Goal: Information Seeking & Learning: Learn about a topic

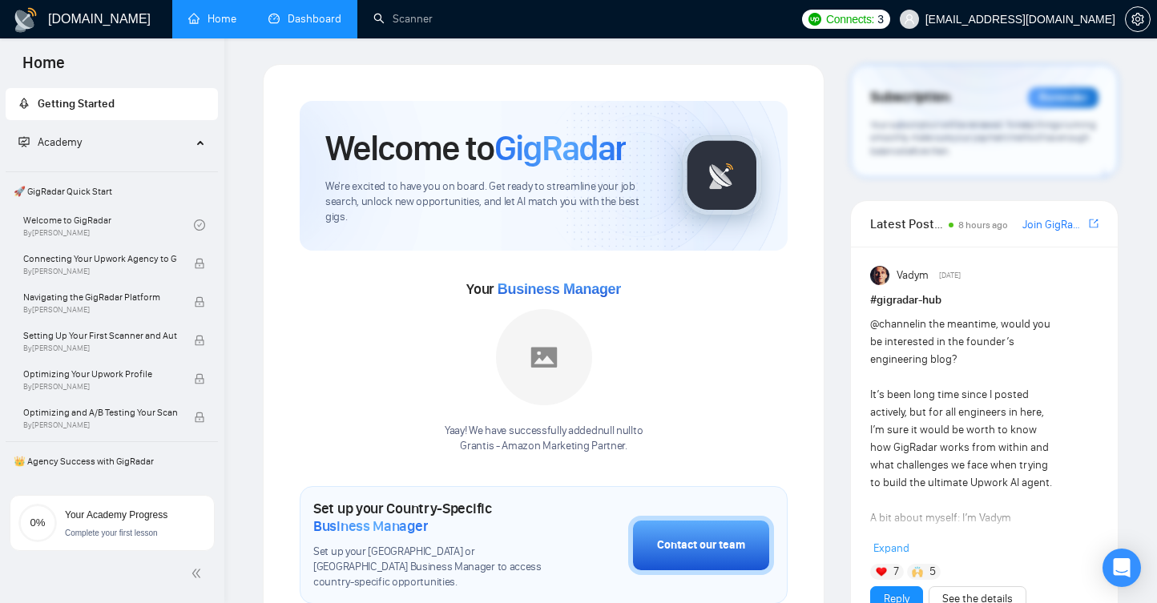
click at [290, 20] on link "Dashboard" at bounding box center [304, 19] width 73 height 14
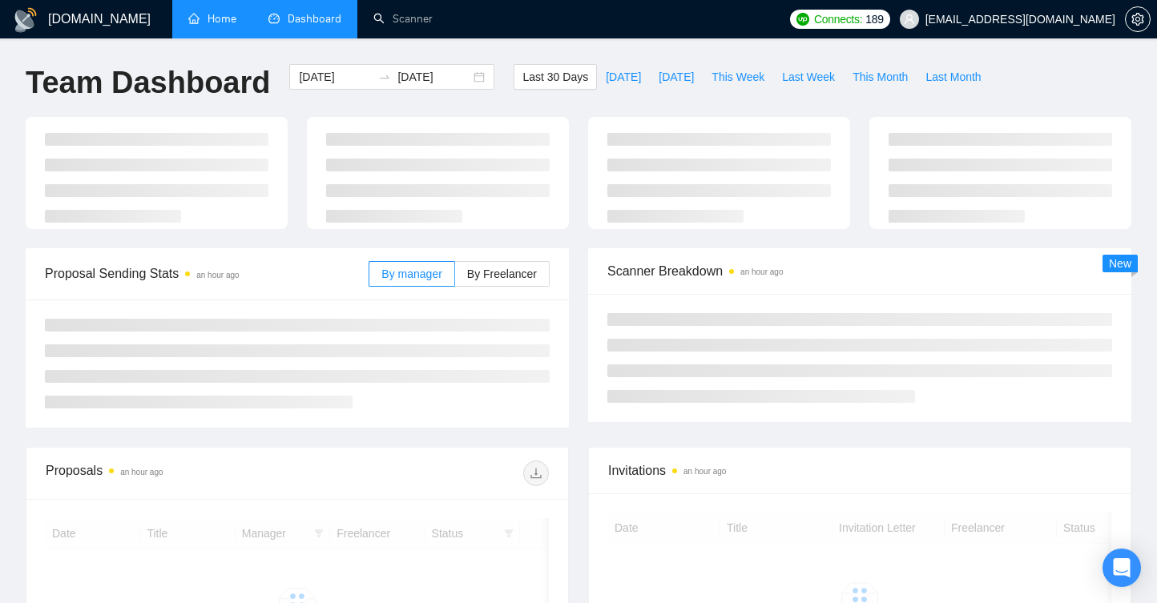
click at [219, 20] on link "Home" at bounding box center [212, 19] width 48 height 14
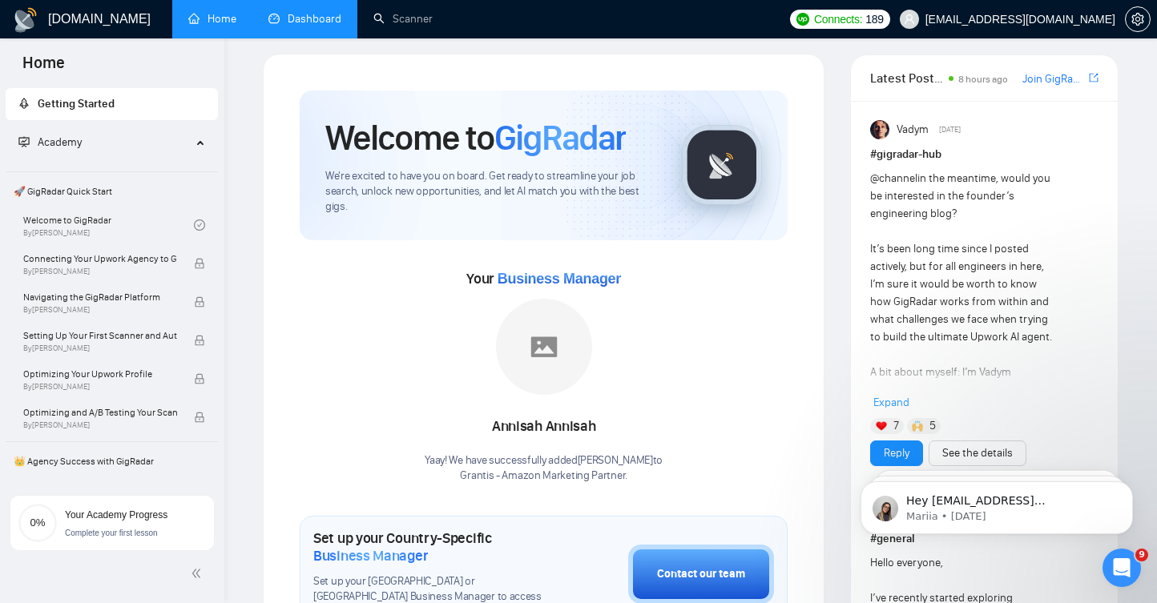
scroll to position [18, 0]
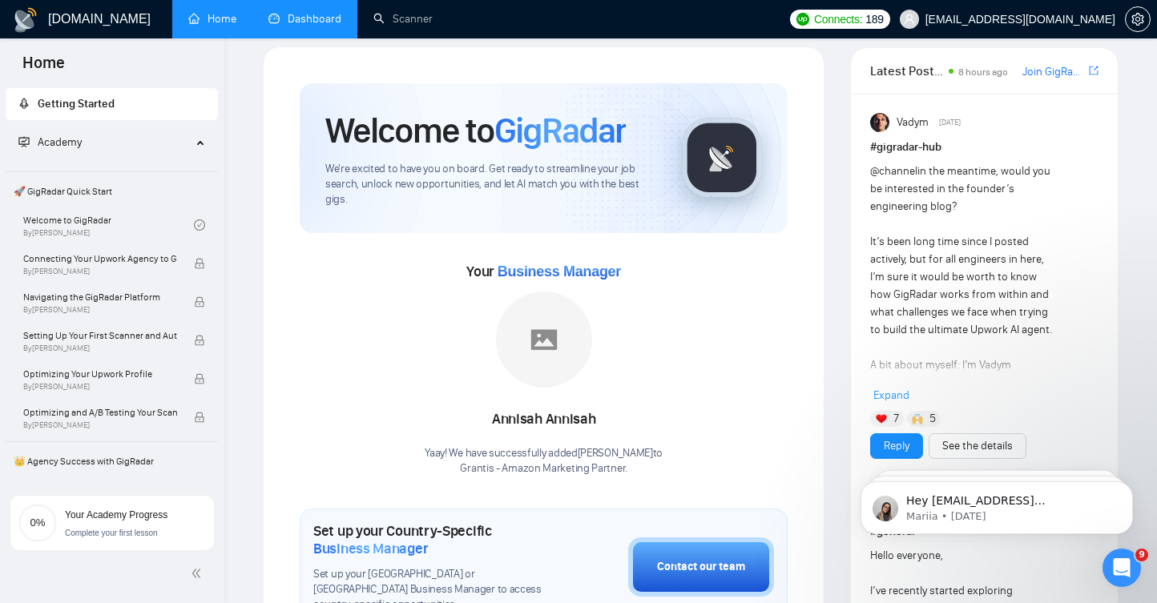
click at [292, 14] on link "Dashboard" at bounding box center [304, 19] width 73 height 14
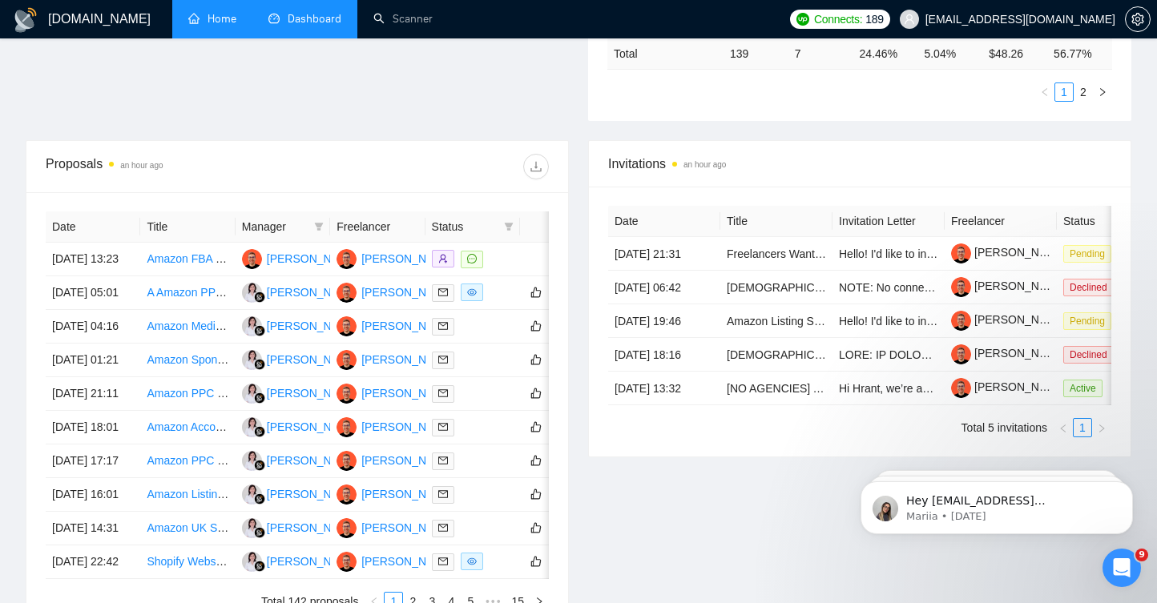
scroll to position [561, 0]
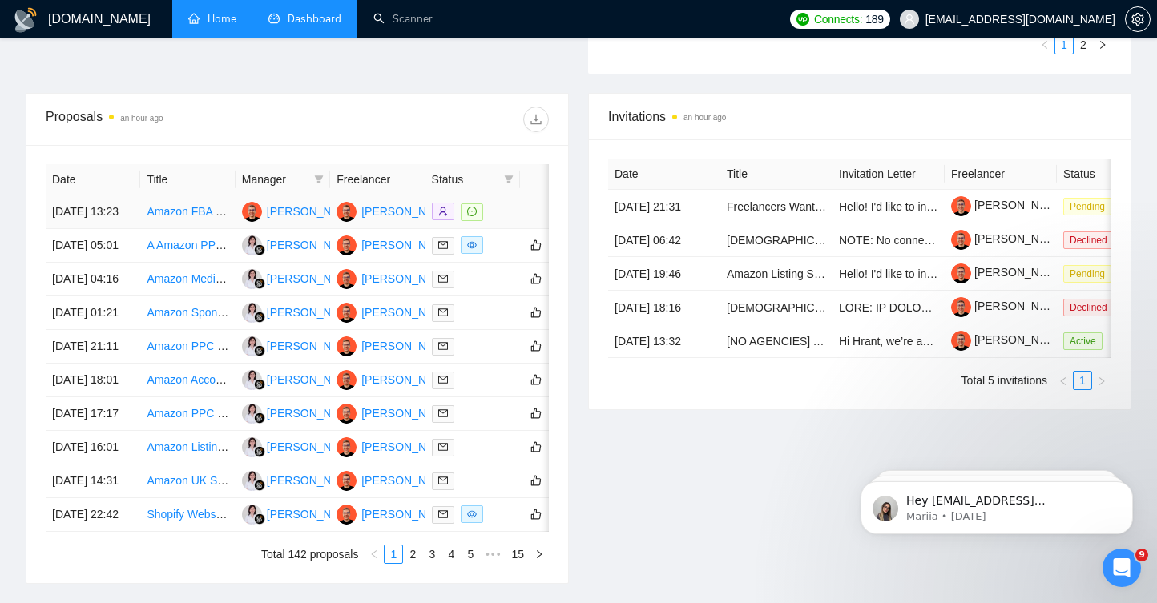
click at [170, 218] on link "Amazon FBA Expert for German Marketplace" at bounding box center [259, 211] width 225 height 13
click at [169, 252] on link "A Amazon PPC expert to scale our brand, cut ACoS, and boost ROI with proven ad …" at bounding box center [380, 245] width 466 height 13
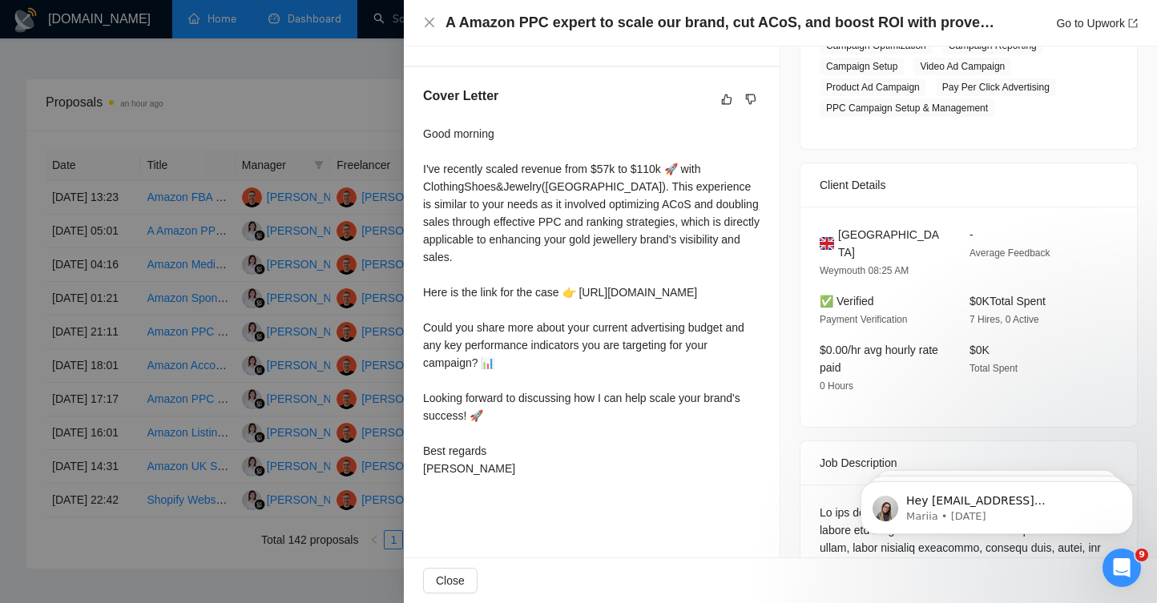
scroll to position [384, 0]
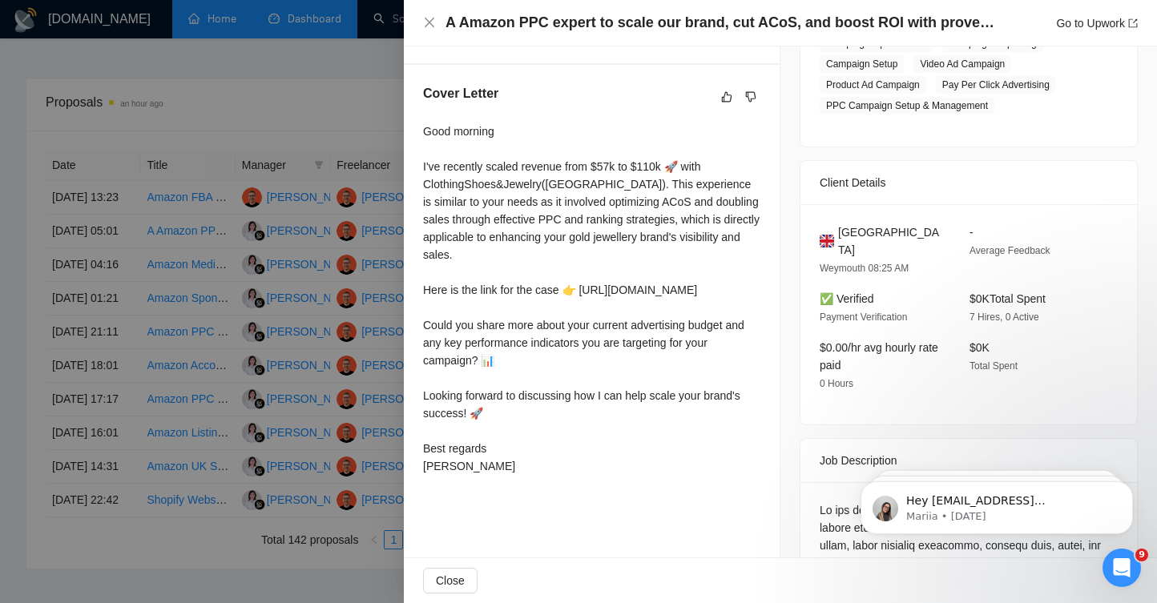
click at [624, 312] on div "Good morning I've recently scaled revenue from $57k to $110k 🚀 with ClothingSho…" at bounding box center [591, 299] width 337 height 352
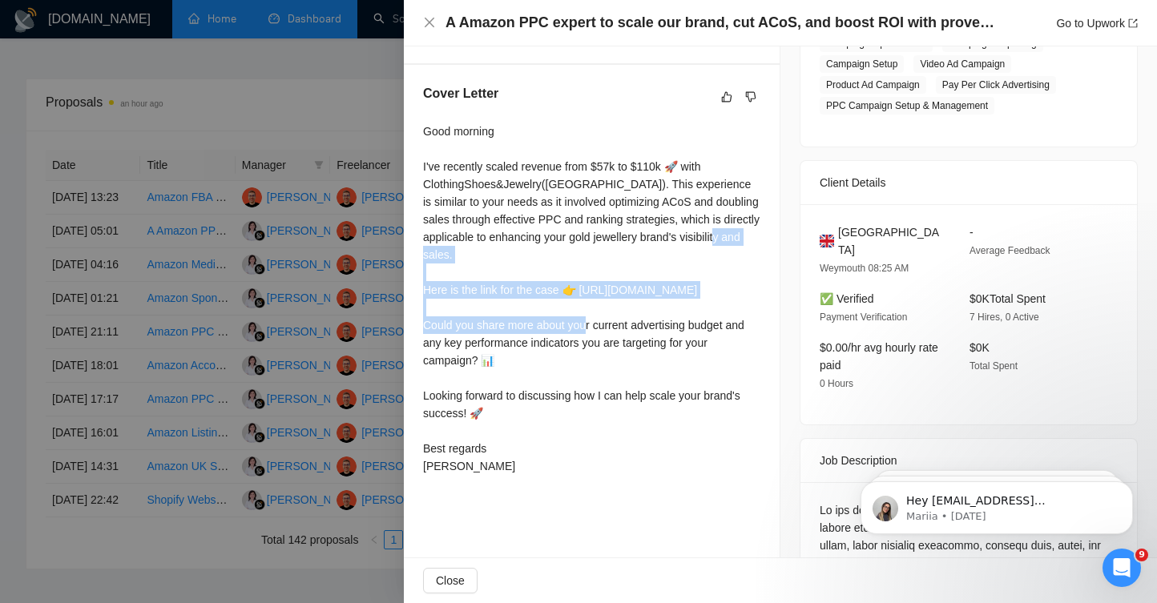
scroll to position [413, 0]
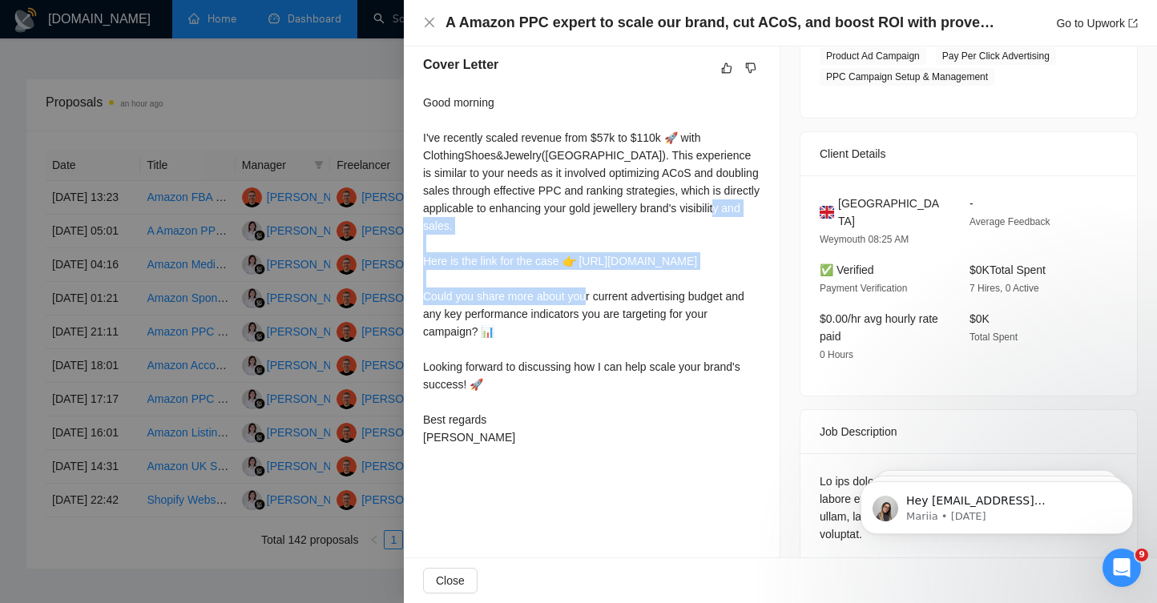
click at [605, 353] on div "Good morning I've recently scaled revenue from $57k to $110k 🚀 with ClothingSho…" at bounding box center [591, 270] width 337 height 352
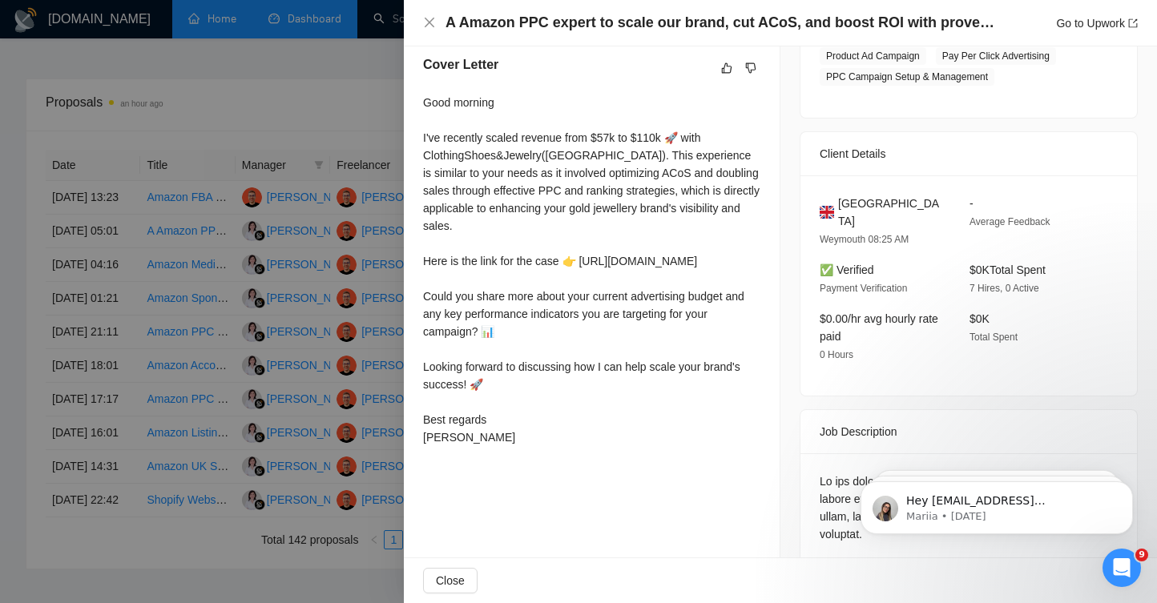
click at [605, 353] on div "Good morning I've recently scaled revenue from $57k to $110k 🚀 with ClothingSho…" at bounding box center [591, 270] width 337 height 352
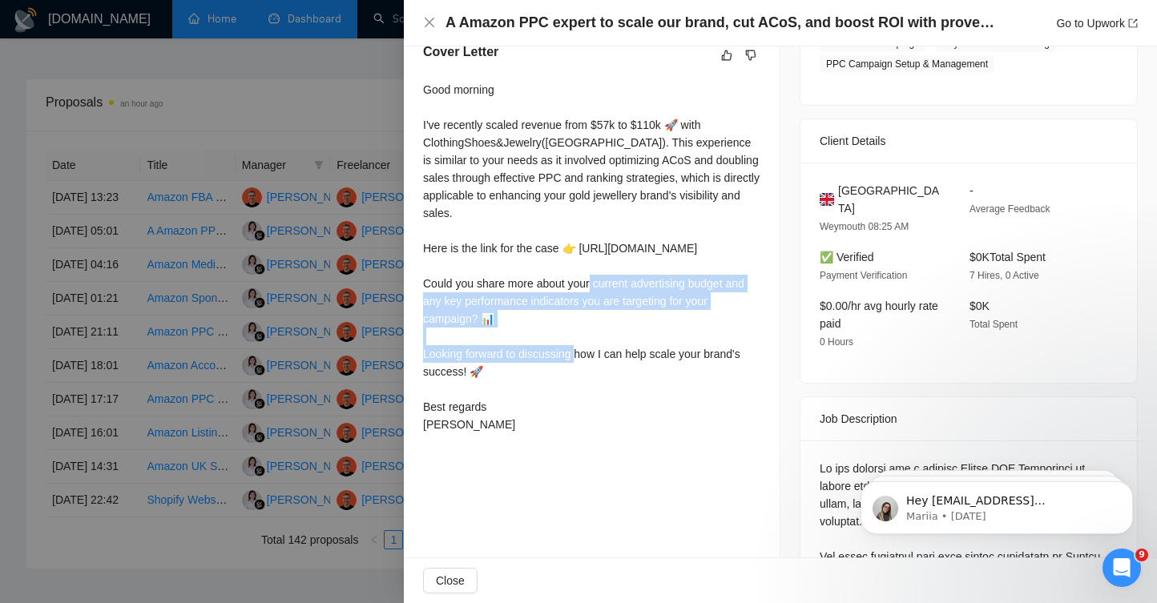
scroll to position [424, 0]
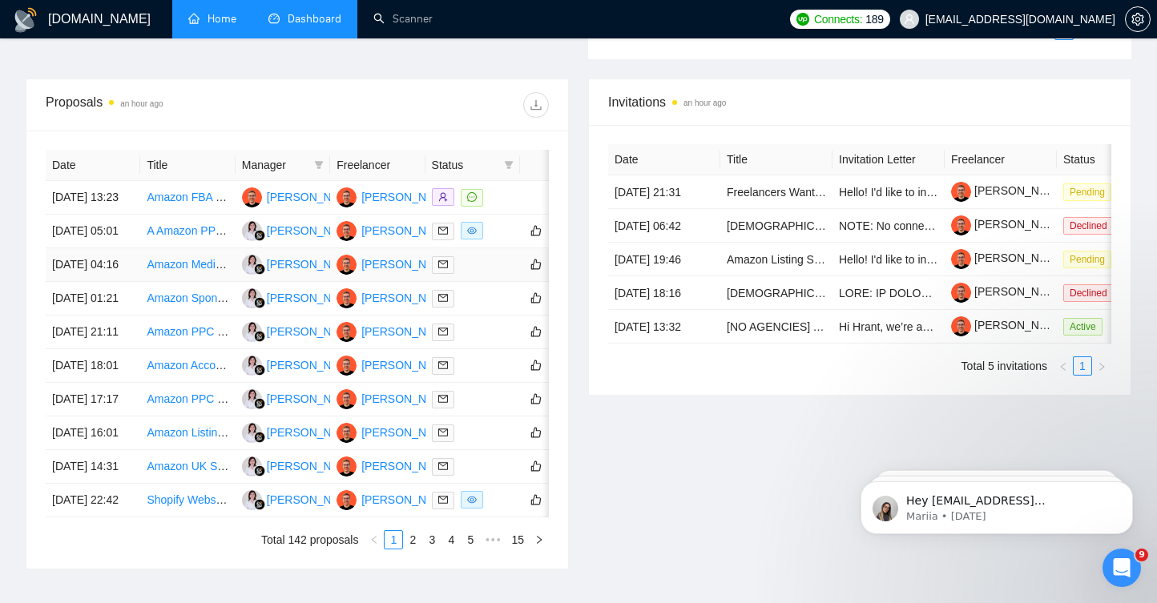
click at [485, 274] on div at bounding box center [473, 265] width 82 height 18
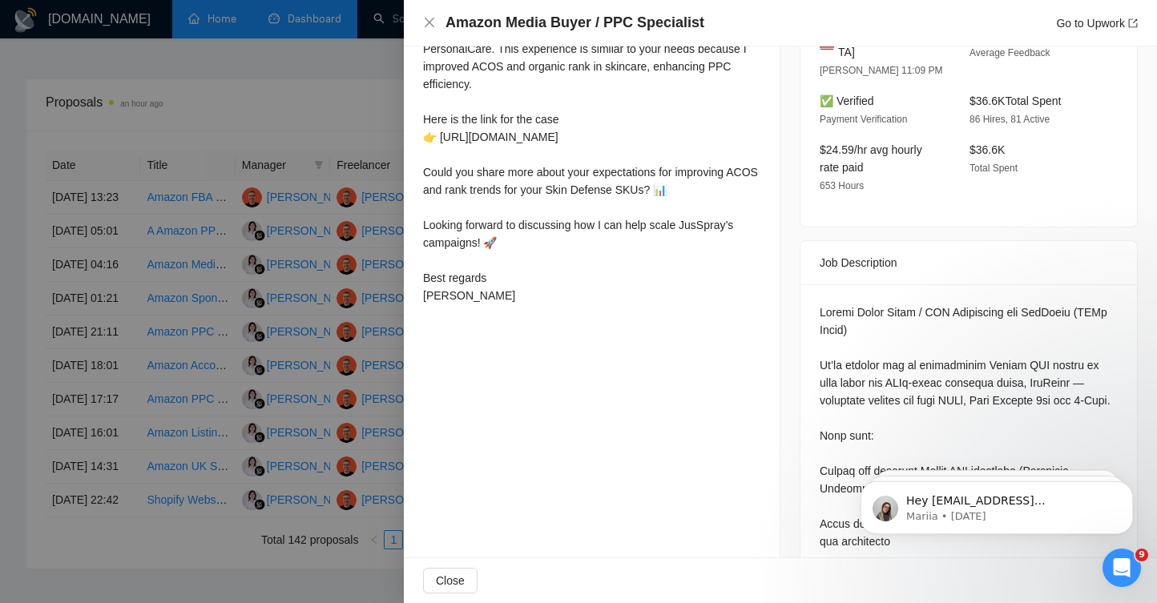
scroll to position [520, 0]
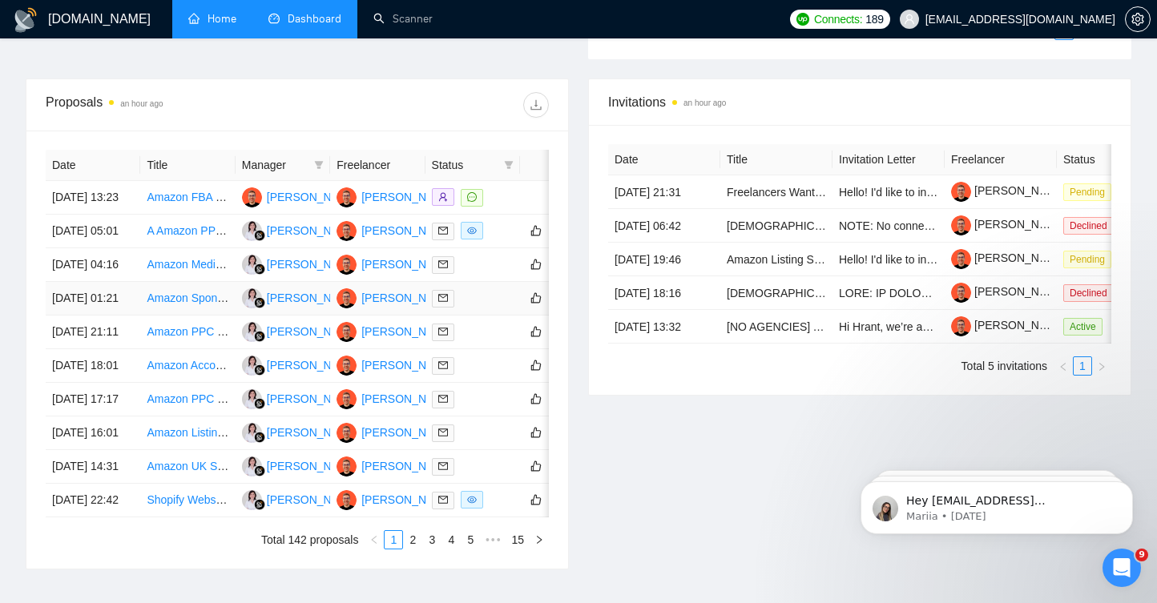
click at [489, 308] on div at bounding box center [473, 298] width 82 height 18
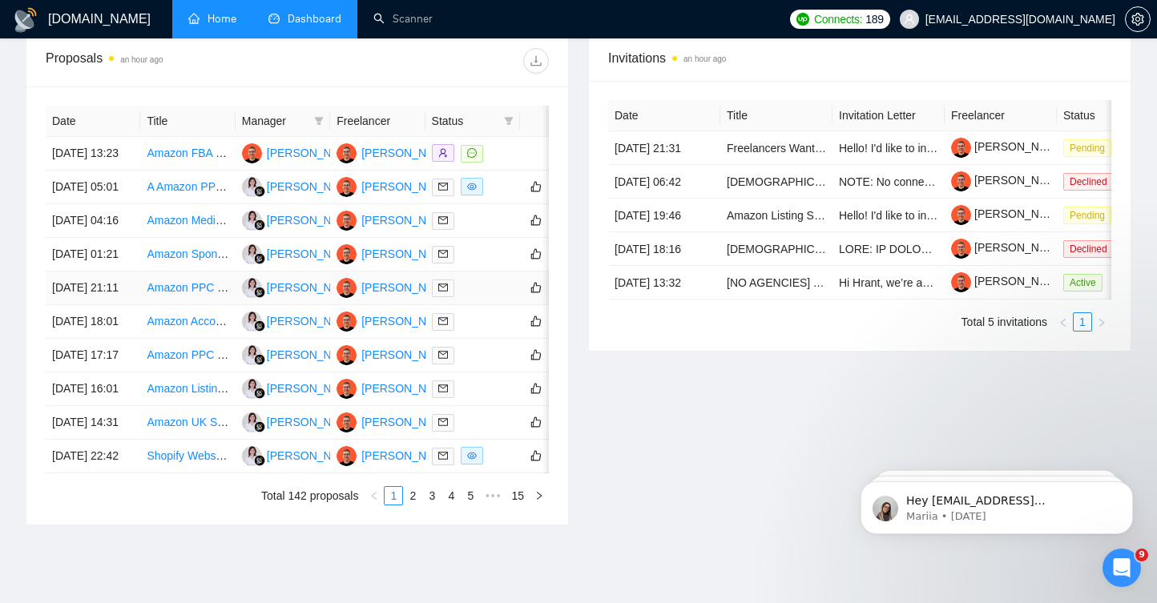
click at [485, 297] on div at bounding box center [473, 288] width 82 height 18
click at [481, 331] on div at bounding box center [473, 321] width 82 height 18
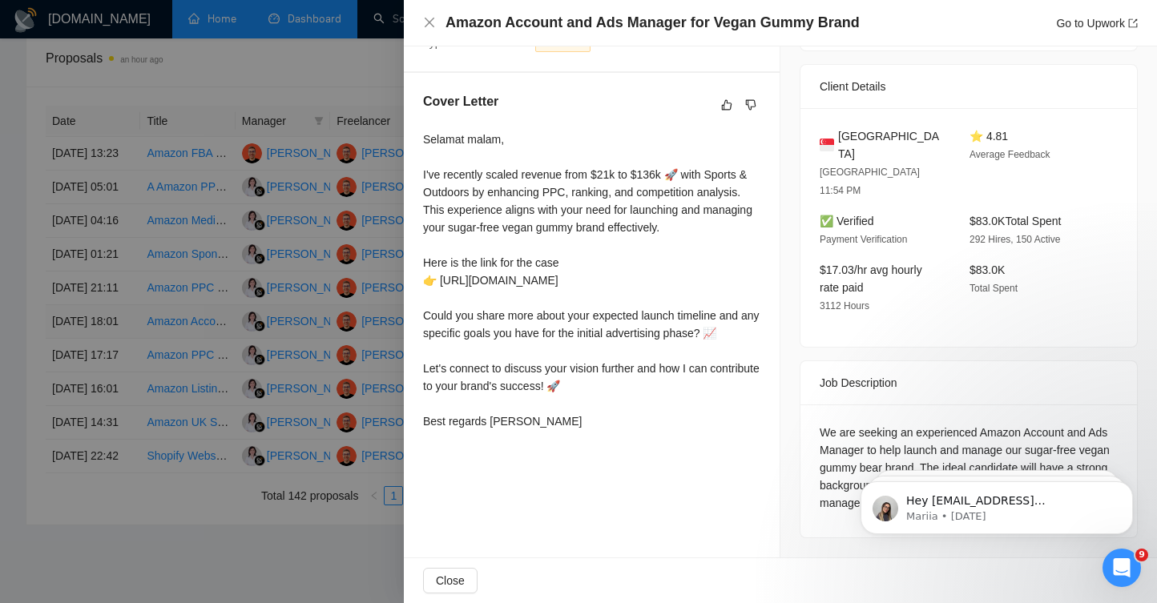
scroll to position [337, 0]
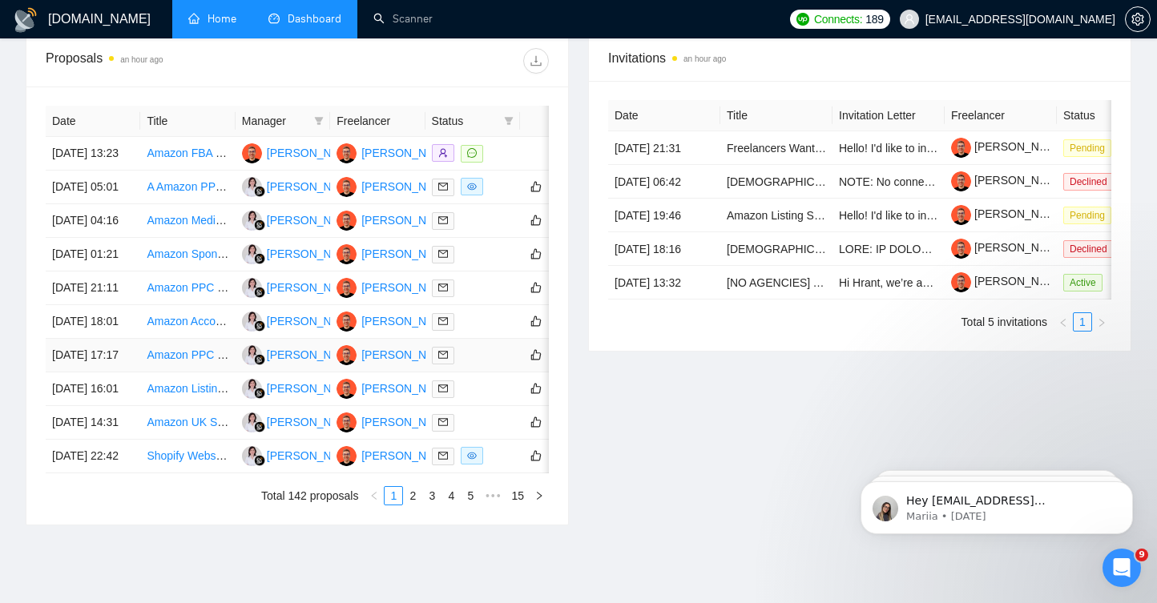
click at [495, 364] on div at bounding box center [473, 355] width 82 height 18
click at [488, 398] on div at bounding box center [473, 389] width 82 height 18
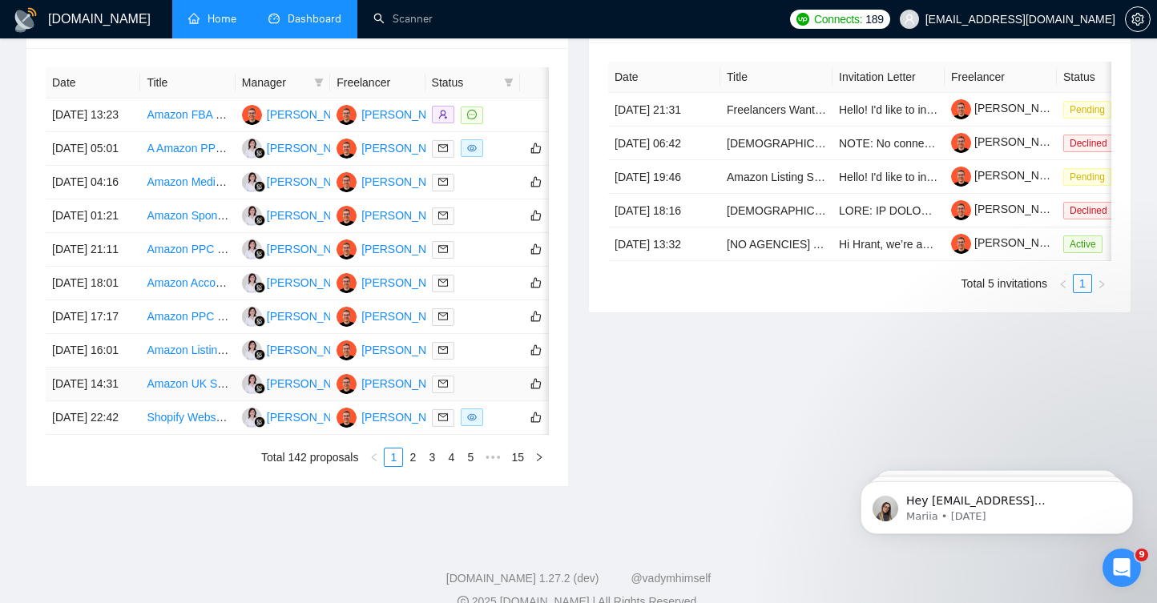
scroll to position [666, 0]
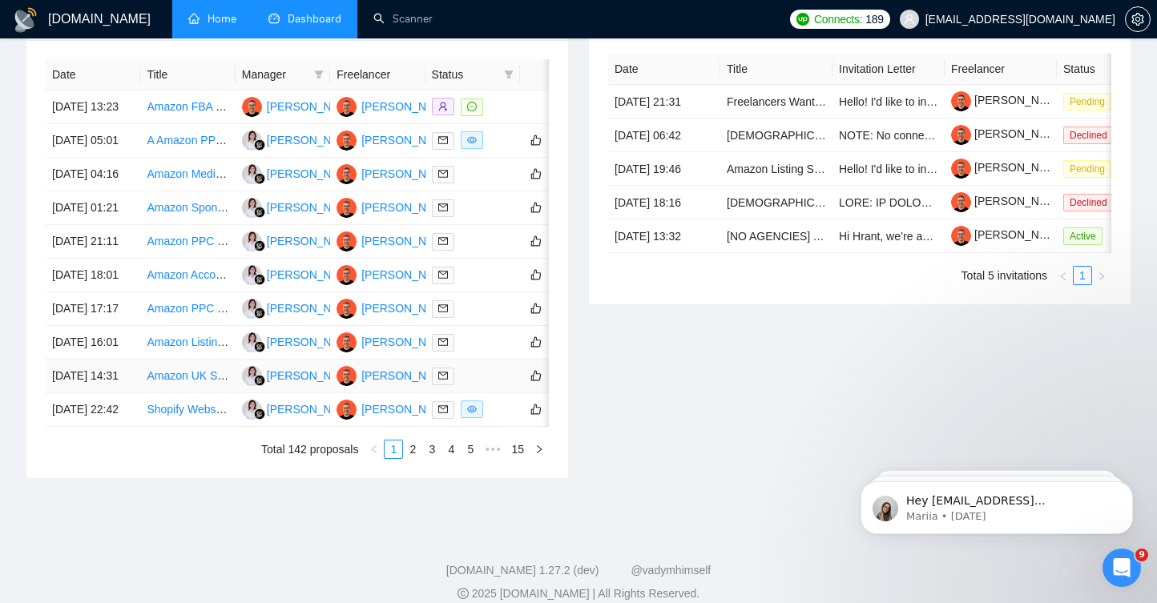
click at [484, 385] on div at bounding box center [473, 376] width 82 height 18
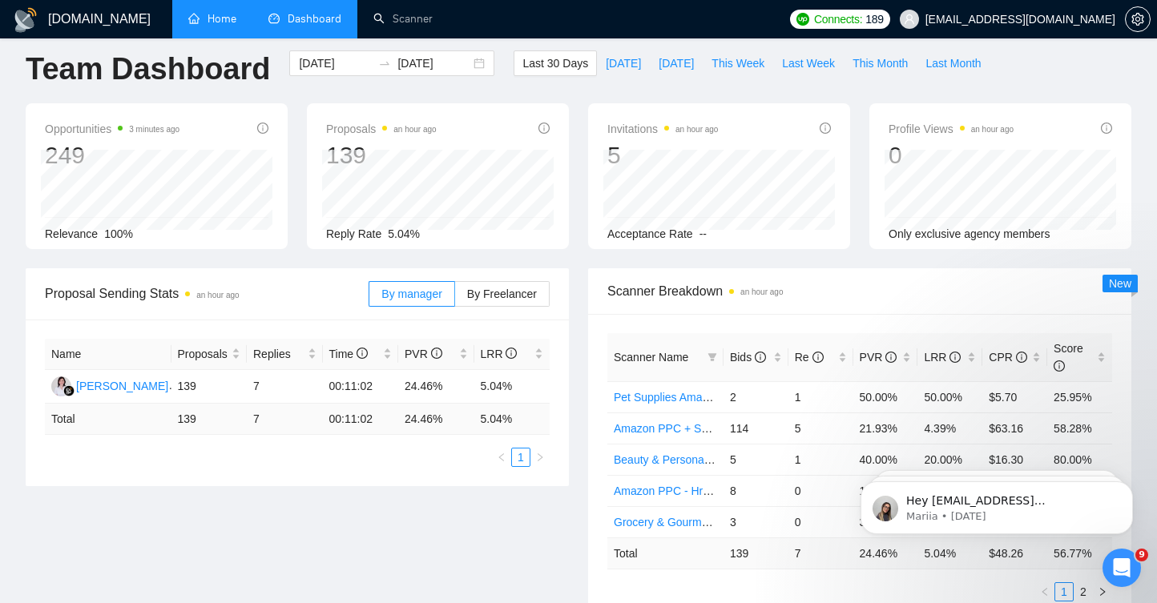
scroll to position [0, 0]
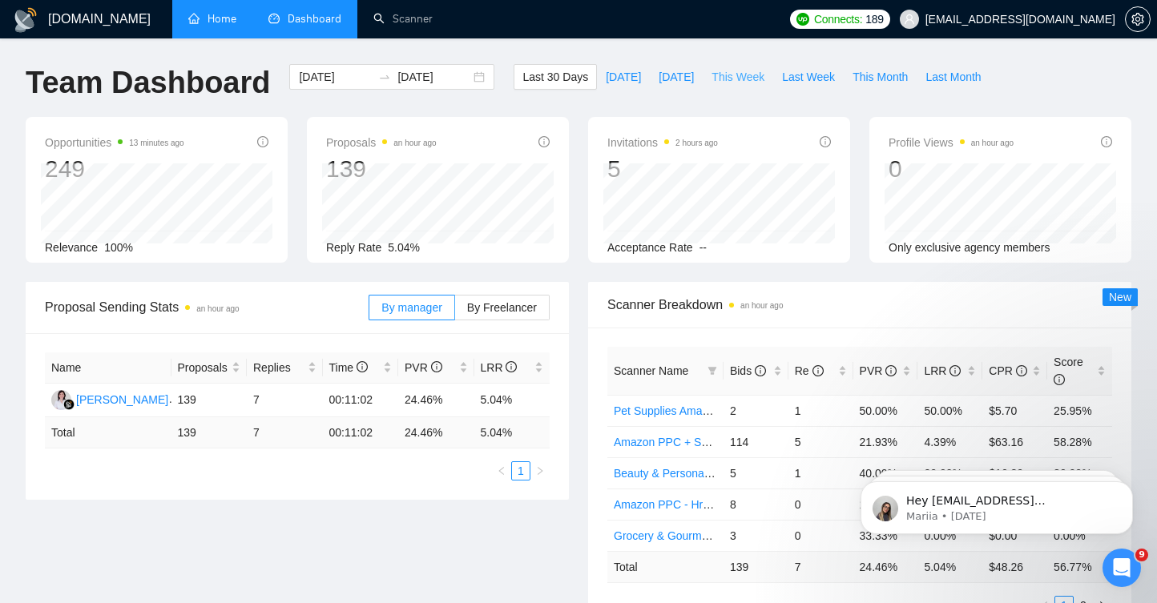
click at [734, 77] on span "This Week" at bounding box center [737, 77] width 53 height 18
type input "[DATE]"
click at [806, 83] on span "Last Week" at bounding box center [808, 77] width 53 height 18
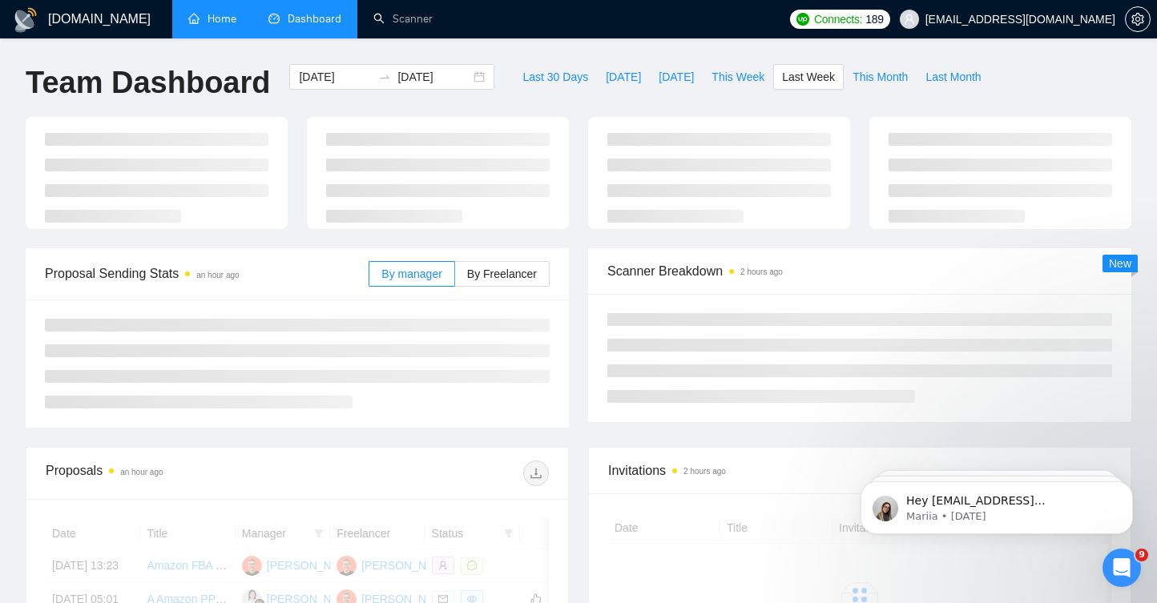
type input "[DATE]"
